Goal: Task Accomplishment & Management: Use online tool/utility

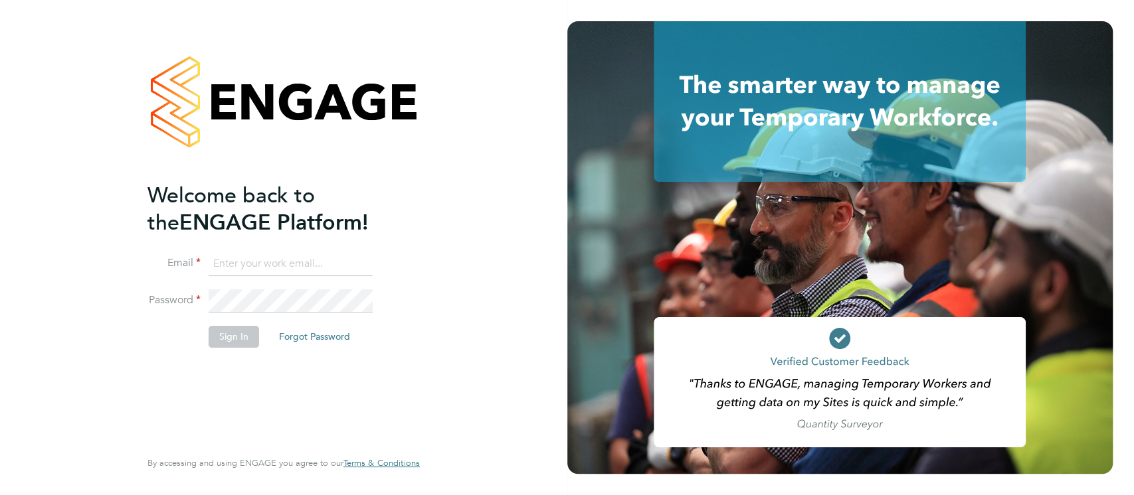
type input "[EMAIL_ADDRESS][DOMAIN_NAME]"
click at [242, 335] on button "Sign In" at bounding box center [234, 336] width 50 height 21
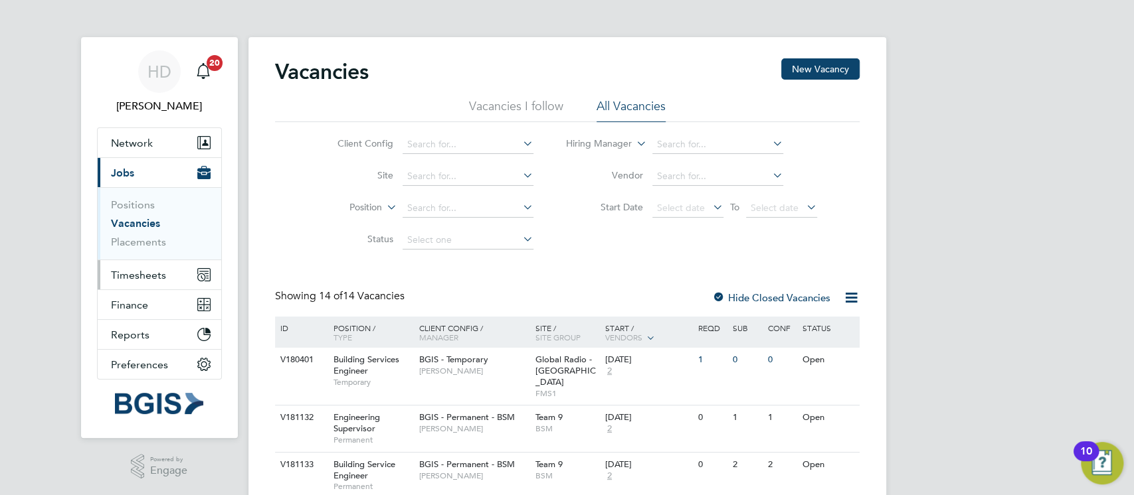
click at [147, 274] on span "Timesheets" at bounding box center [138, 275] width 55 height 13
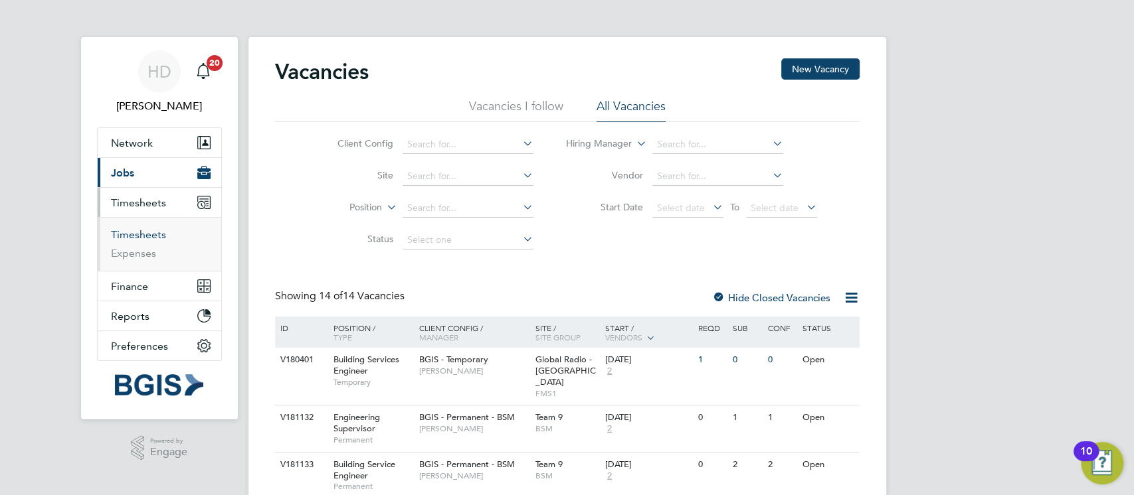
click at [139, 230] on link "Timesheets" at bounding box center [138, 234] width 55 height 13
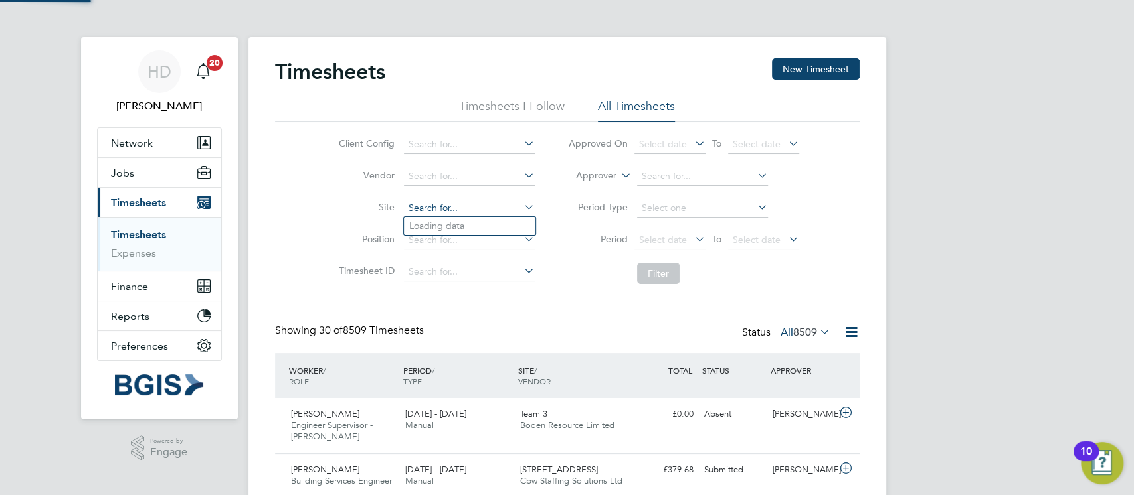
click at [426, 208] on input at bounding box center [469, 208] width 131 height 19
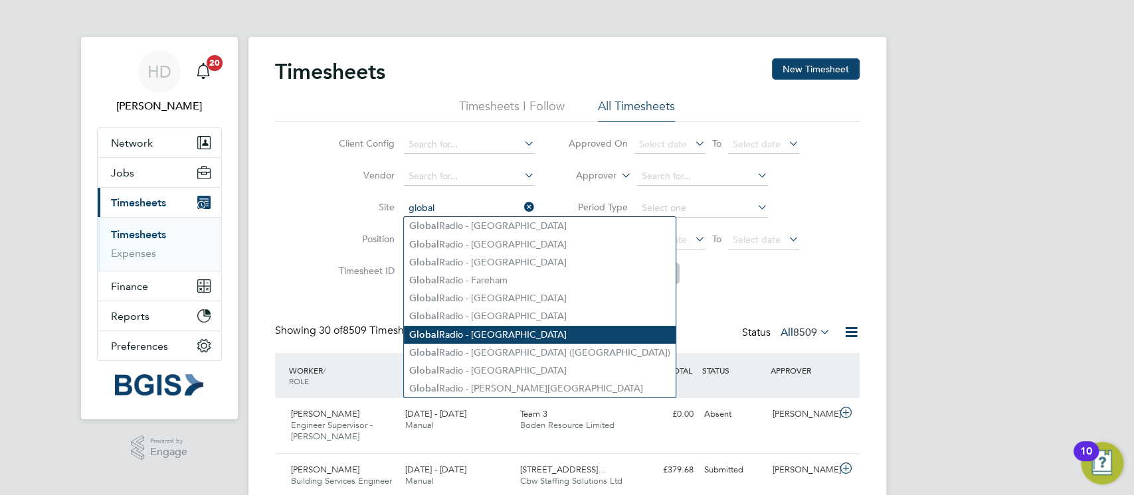
click at [470, 327] on li "Global Radio - London" at bounding box center [540, 335] width 272 height 18
type input "Global Radio - London"
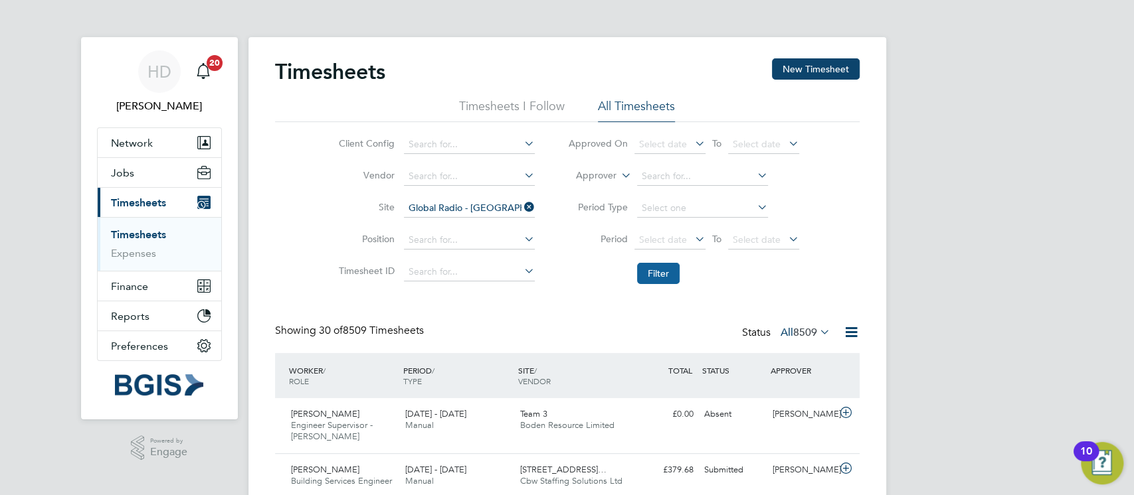
click at [659, 278] on button "Filter" at bounding box center [658, 273] width 43 height 21
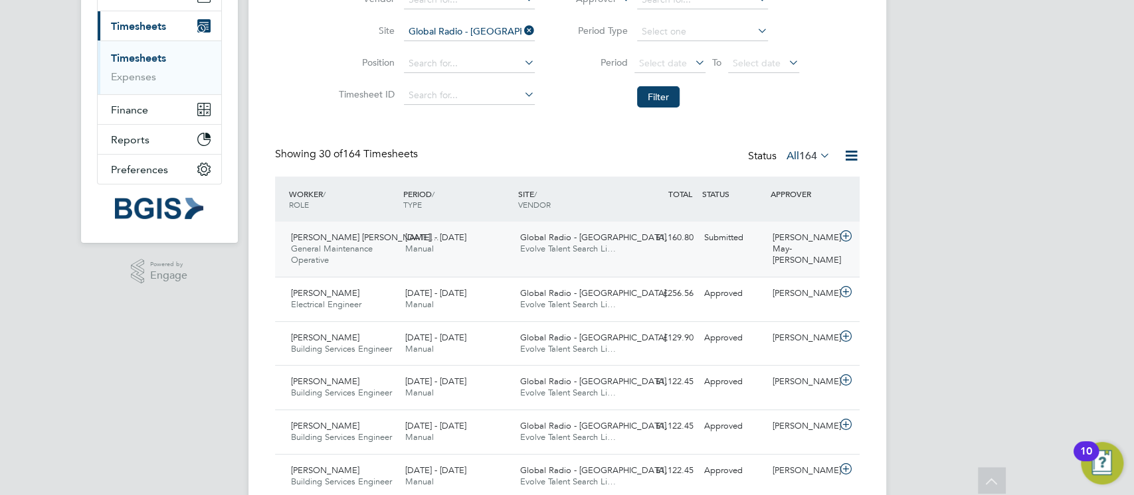
click at [705, 256] on div "Mohammed Tanvir Huss… General Maintenance Operative 20 - 26 Sep 2025 20 - 26 Se…" at bounding box center [567, 249] width 584 height 55
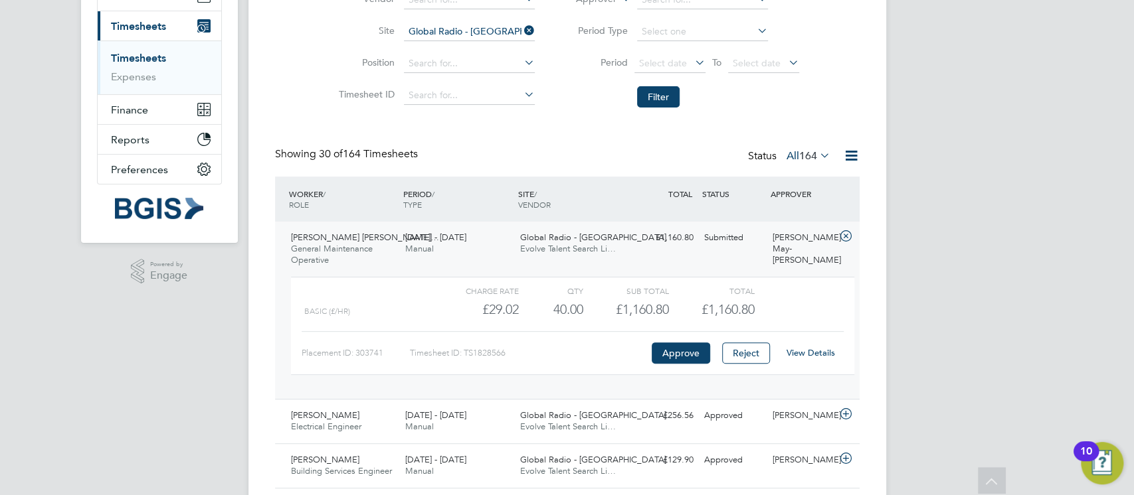
click at [813, 354] on link "View Details" at bounding box center [810, 352] width 48 height 11
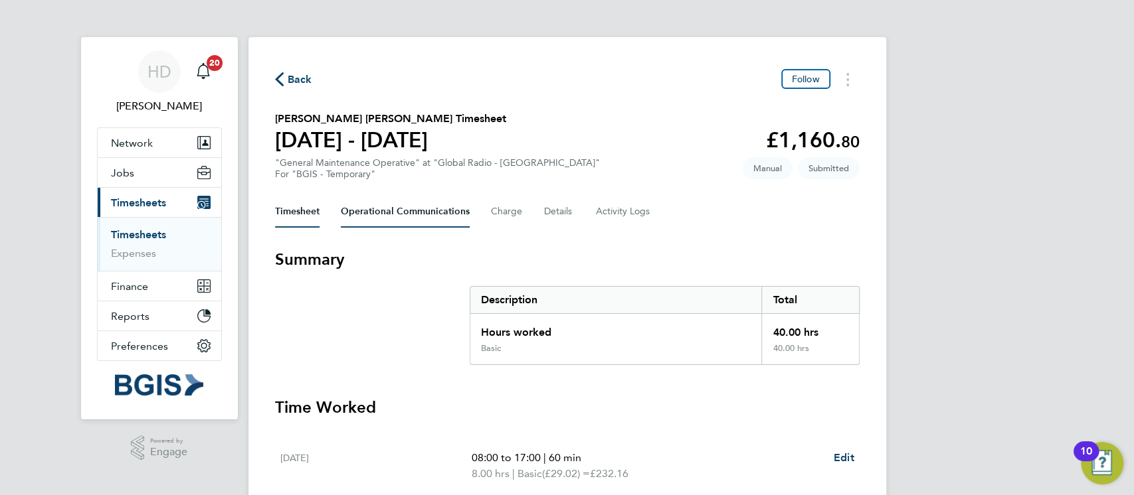
click at [415, 211] on Communications-tab "Operational Communications" at bounding box center [405, 212] width 129 height 32
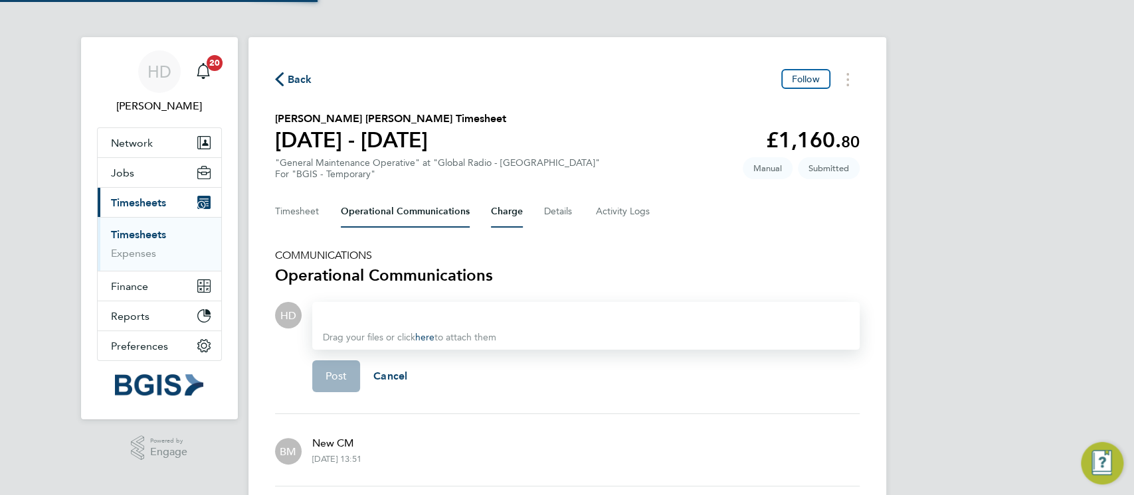
click at [497, 205] on button "Charge" at bounding box center [507, 212] width 32 height 32
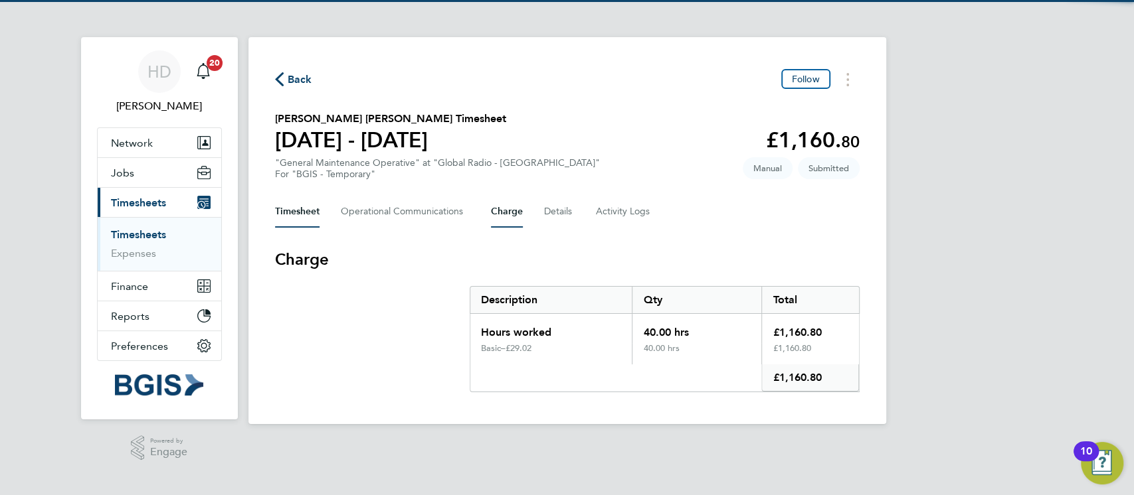
click at [298, 210] on button "Timesheet" at bounding box center [297, 212] width 44 height 32
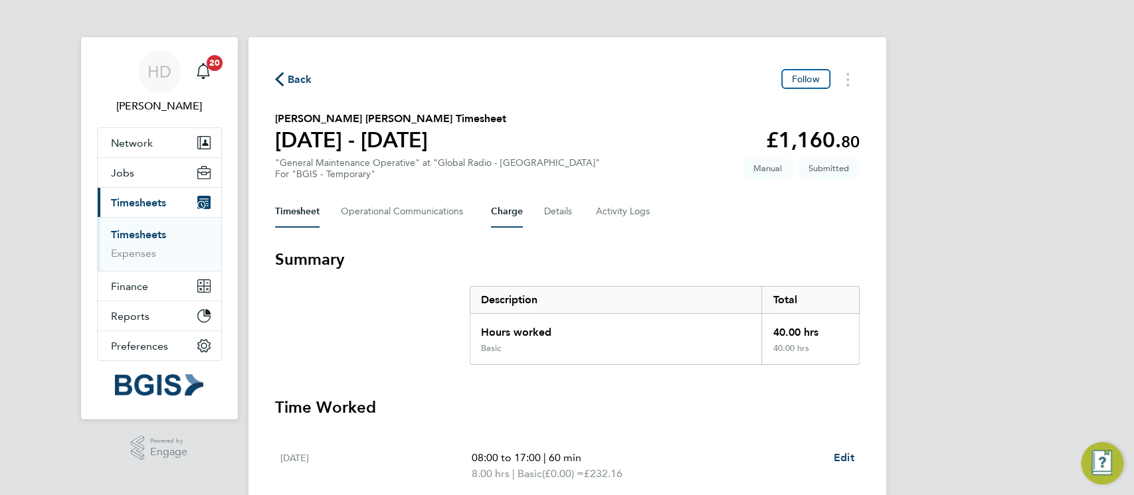
click at [518, 211] on button "Charge" at bounding box center [507, 212] width 32 height 32
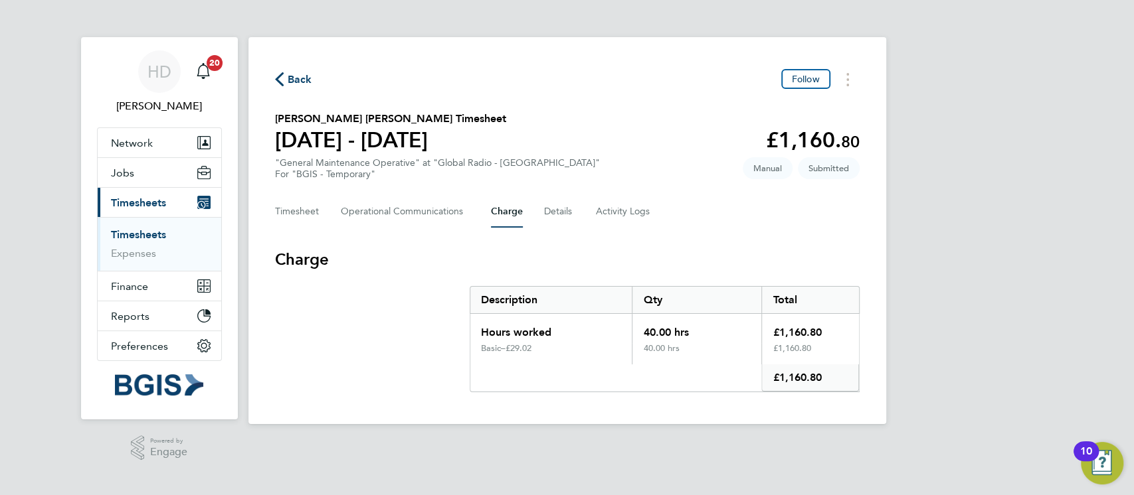
click at [470, 209] on div "Timesheet Operational Communications Charge Details Activity Logs" at bounding box center [567, 212] width 584 height 32
click at [452, 210] on Communications-tab "Operational Communications" at bounding box center [405, 212] width 129 height 32
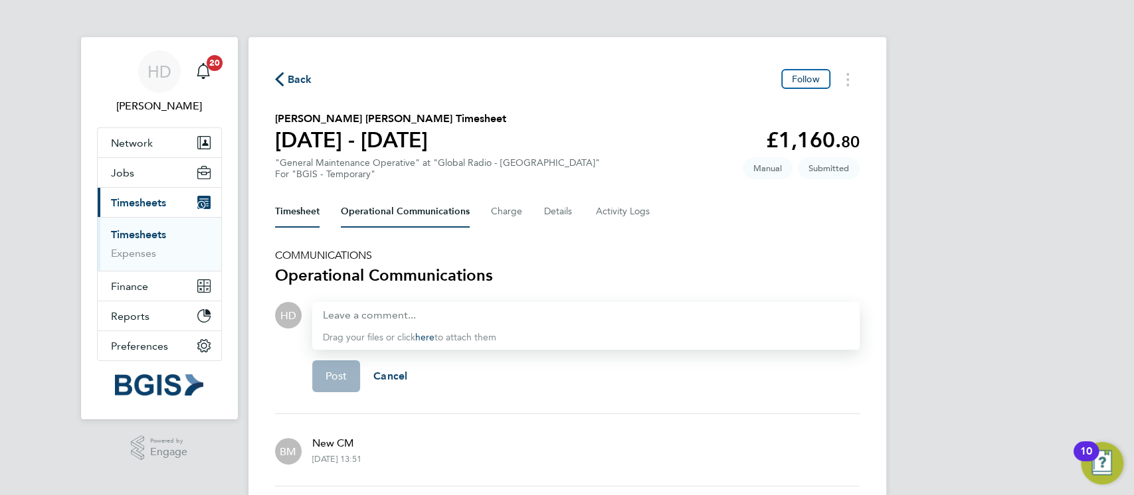
click at [294, 216] on button "Timesheet" at bounding box center [297, 212] width 44 height 32
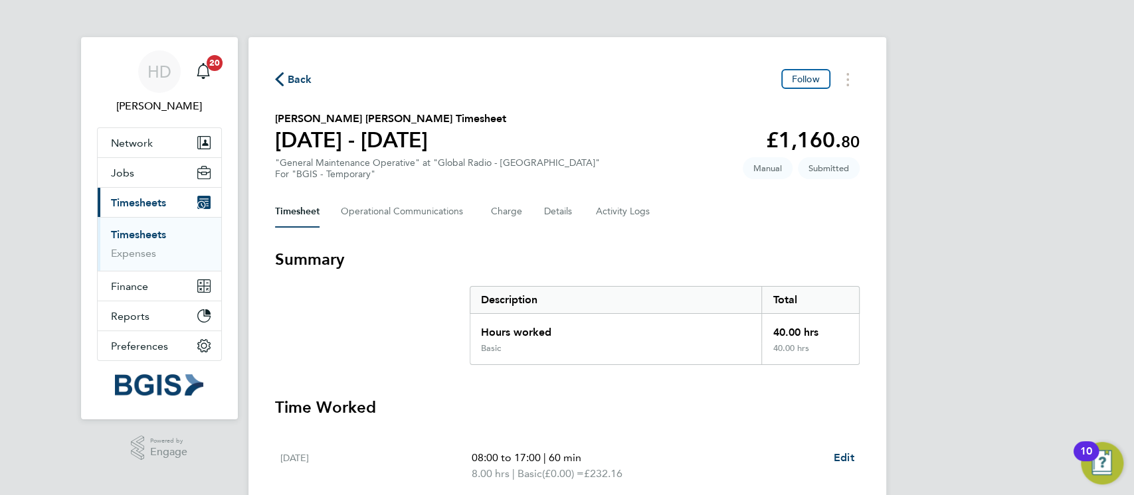
drag, startPoint x: 984, startPoint y: 203, endPoint x: 925, endPoint y: 242, distance: 71.3
click at [983, 203] on div "HD Hannah Davies Notifications 20 Applications: Network Sites Workers Jobs Posi…" at bounding box center [567, 436] width 1134 height 873
click at [853, 82] on button "Timesheets Menu" at bounding box center [848, 79] width 24 height 21
click at [754, 138] on link "Download timesheet" at bounding box center [779, 135] width 159 height 27
drag, startPoint x: 454, startPoint y: 145, endPoint x: 272, endPoint y: 136, distance: 182.2
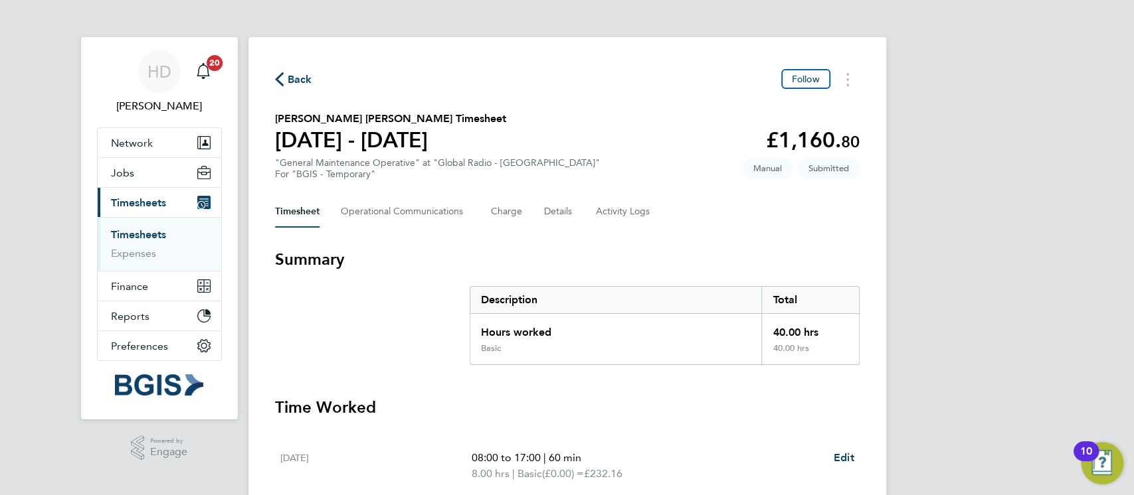
click at [254, 141] on div "Back Follow Mohammed Tanvir Hussain's Timesheet 20 - 26 Sept 2025 £1,160. 80 "G…" at bounding box center [567, 444] width 638 height 815
drag, startPoint x: 857, startPoint y: 138, endPoint x: 766, endPoint y: 140, distance: 91.0
click at [766, 140] on app-decimal "£1,160. 80" at bounding box center [813, 140] width 94 height 25
copy app-decimal "£1,160. 80"
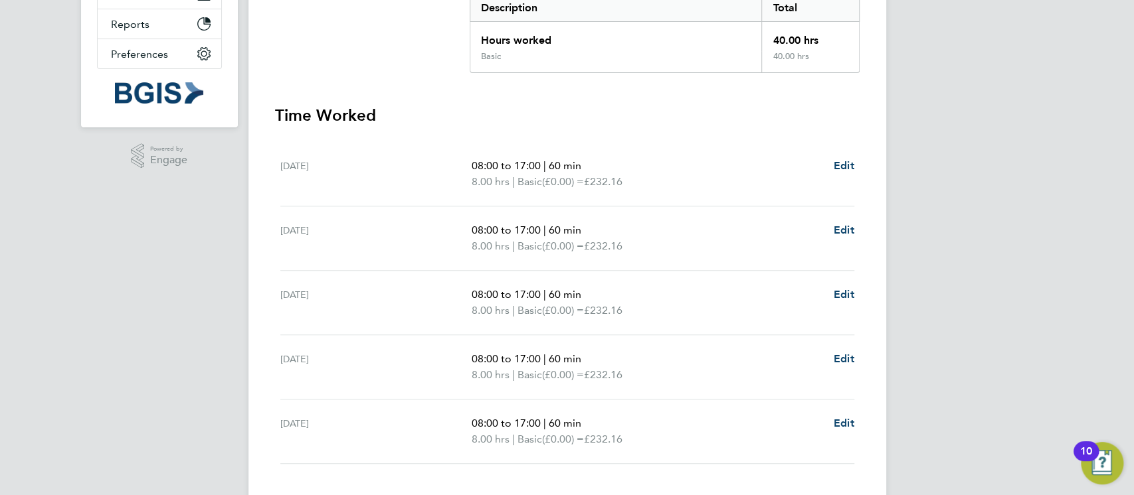
scroll to position [377, 0]
